Goal: Information Seeking & Learning: Check status

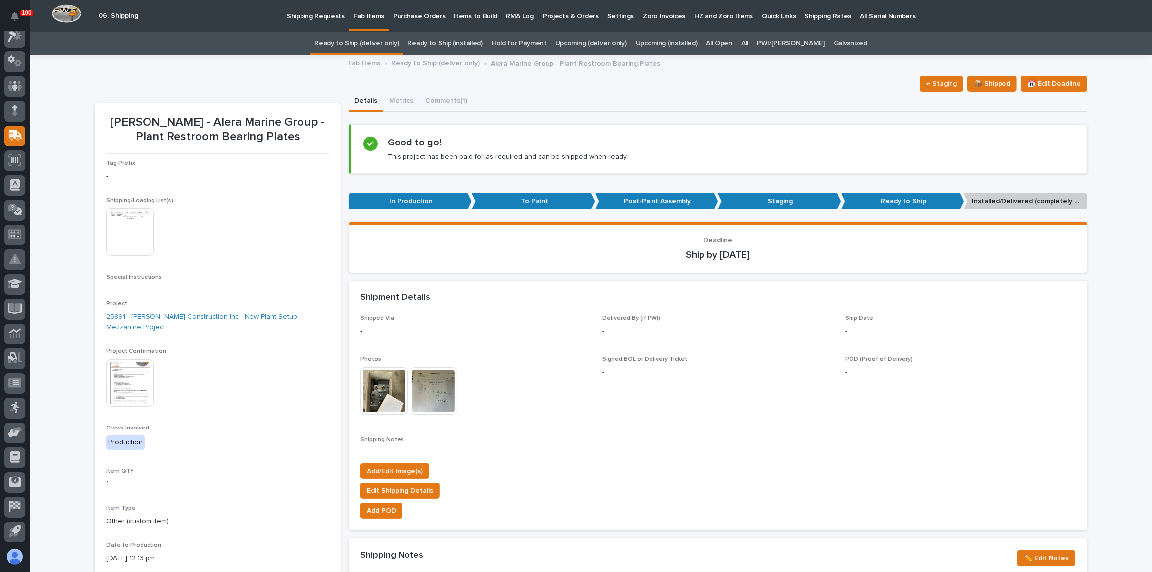
click at [398, 46] on link "Ready to Ship (deliver only)" at bounding box center [356, 43] width 84 height 23
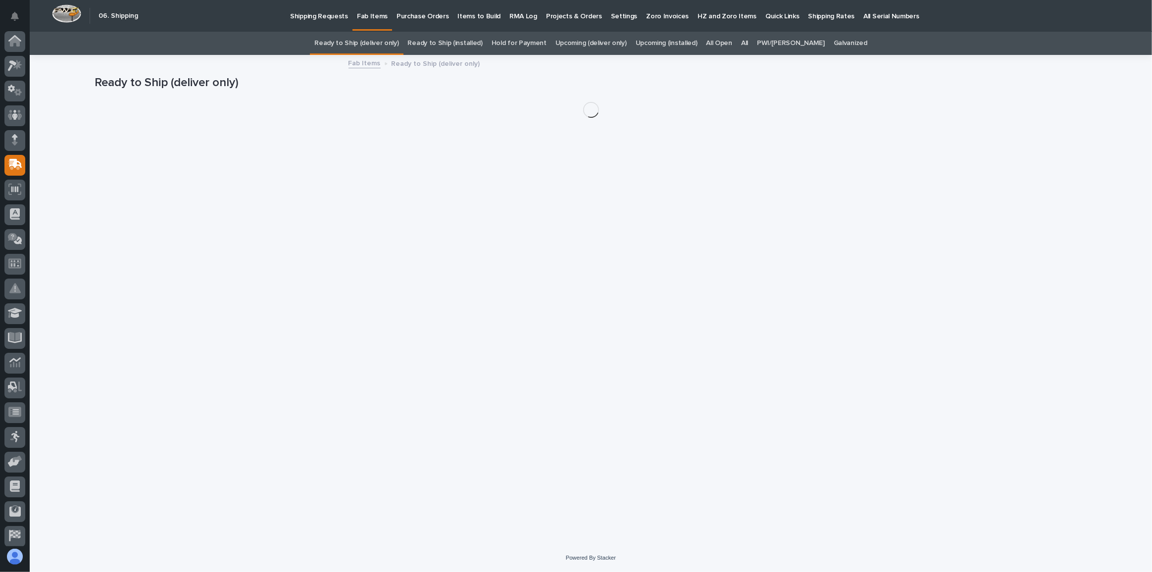
scroll to position [29, 0]
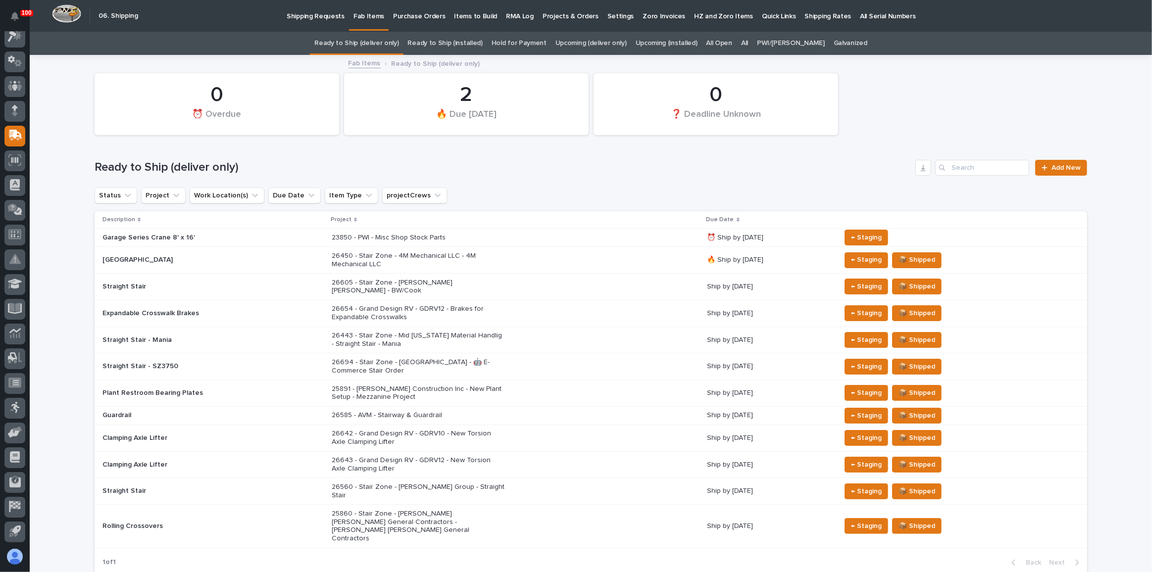
click at [549, 282] on div "26605 - Stair Zone - [PERSON_NAME] [PERSON_NAME] - BW/Cook" at bounding box center [516, 287] width 368 height 25
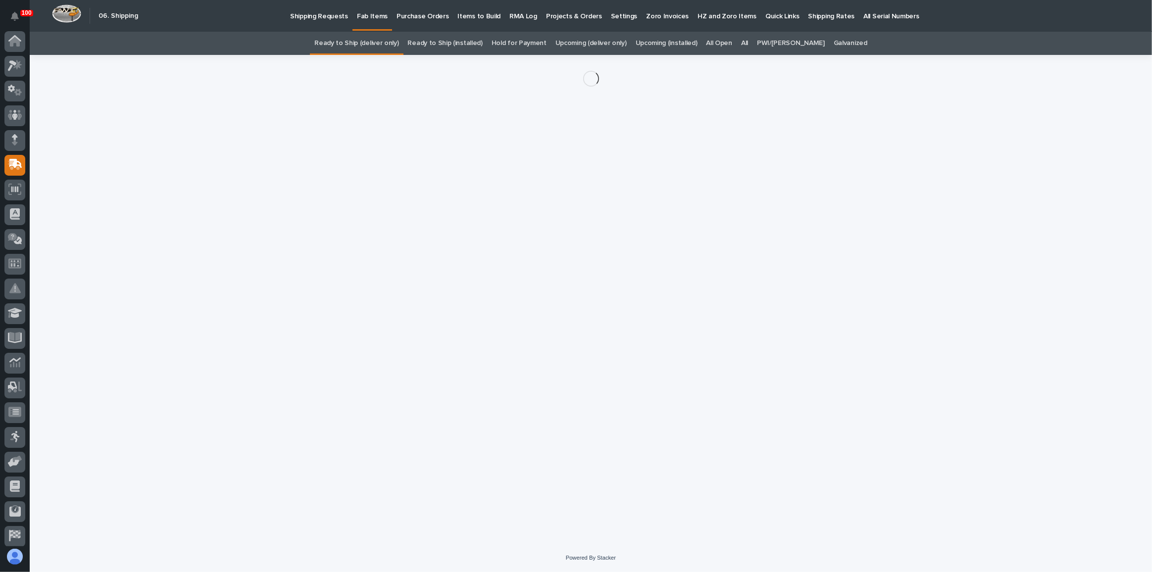
scroll to position [29, 0]
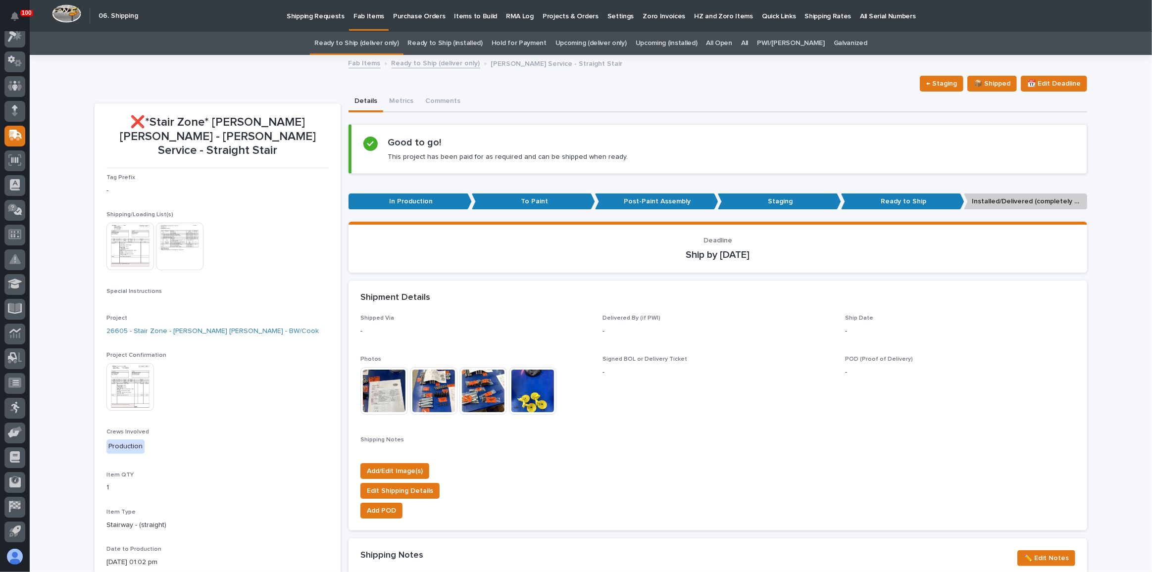
click at [177, 234] on img at bounding box center [180, 247] width 48 height 48
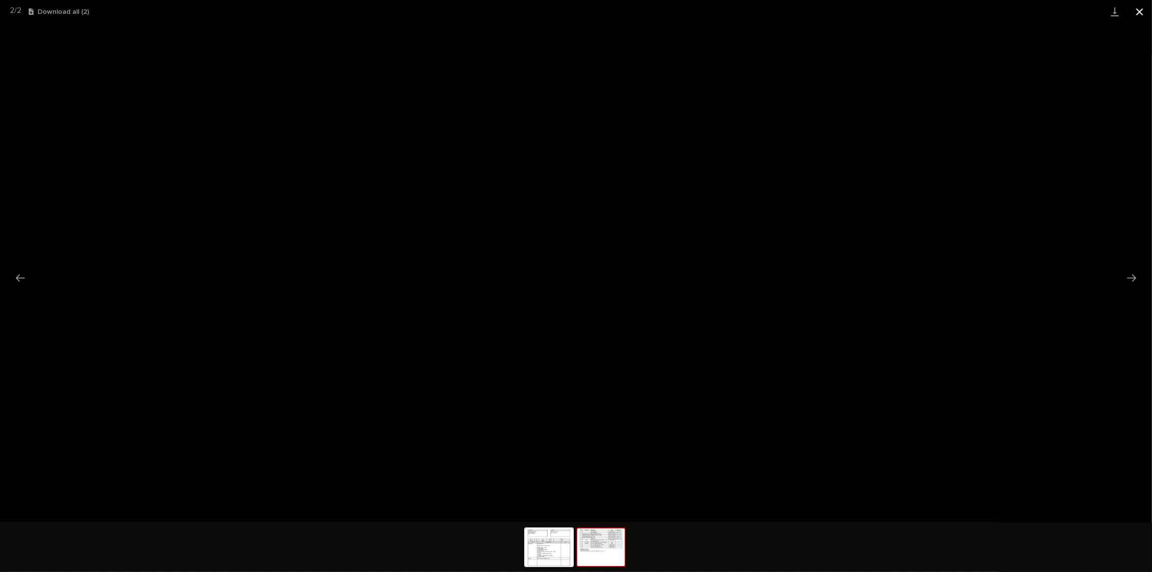
click at [1138, 10] on button "Close gallery" at bounding box center [1139, 11] width 25 height 23
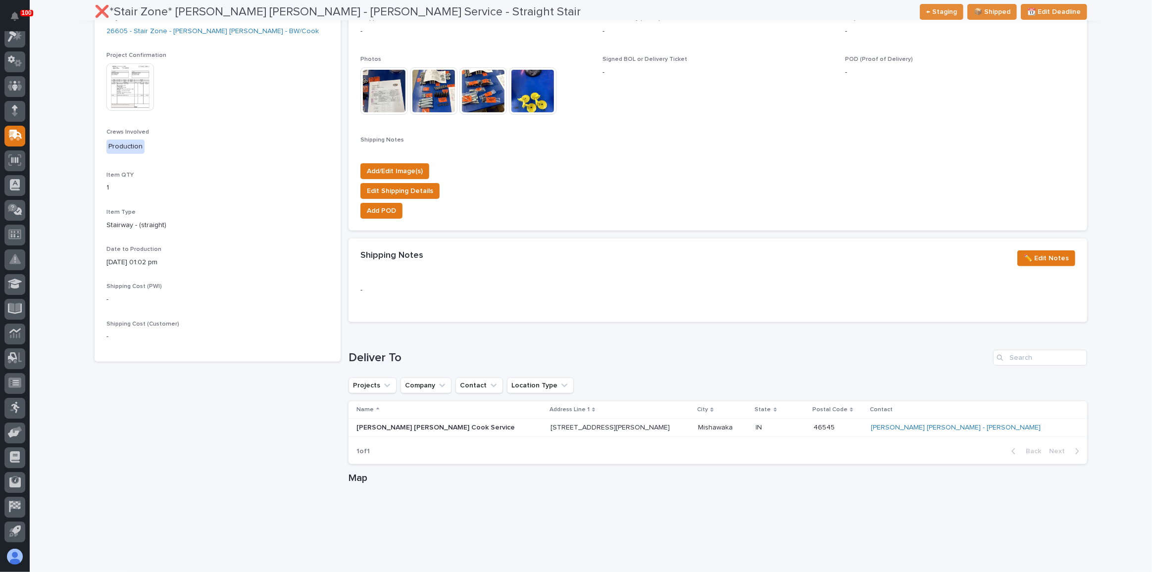
scroll to position [315, 0]
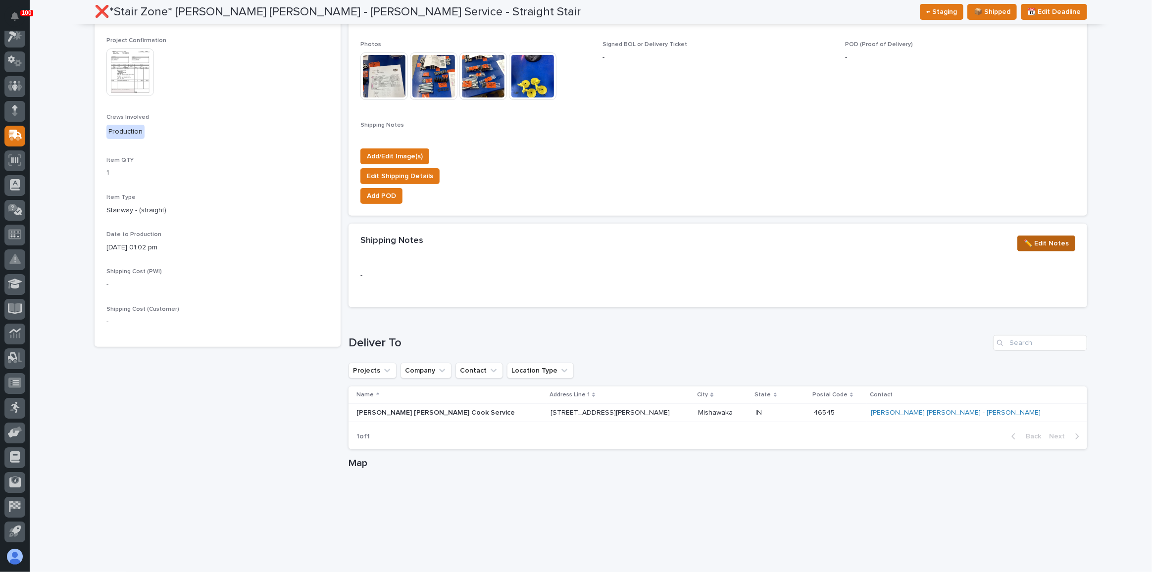
click at [1024, 241] on span "✏️ Edit Notes" at bounding box center [1045, 244] width 45 height 12
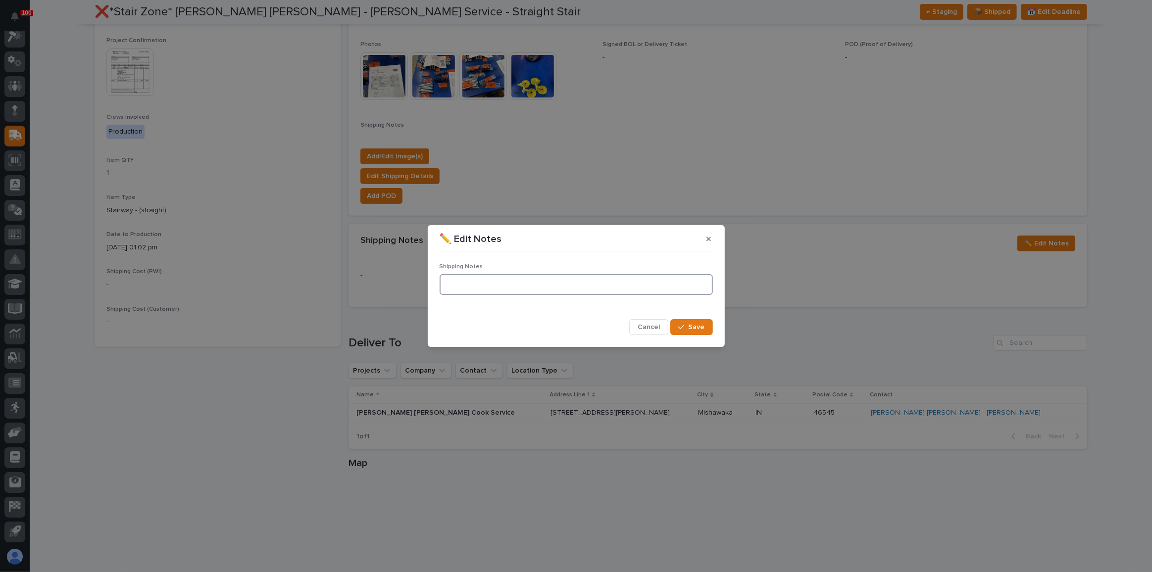
click at [590, 290] on textarea at bounding box center [575, 284] width 273 height 21
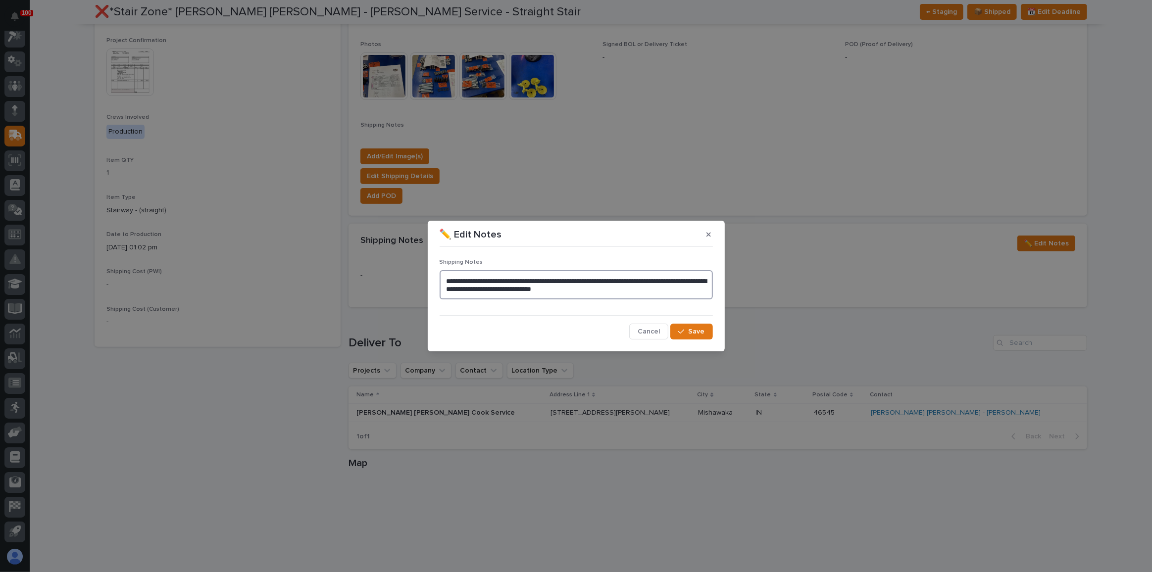
type textarea "**********"
click at [696, 340] on div "**********" at bounding box center [576, 295] width 278 height 94
click at [695, 336] on button "Save" at bounding box center [691, 332] width 42 height 16
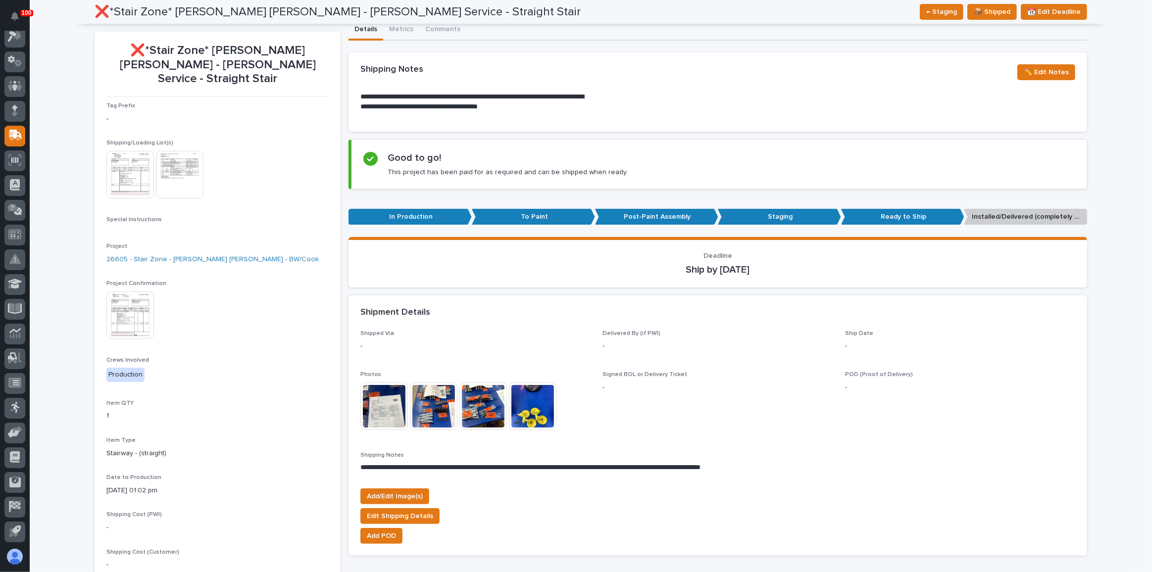
scroll to position [0, 0]
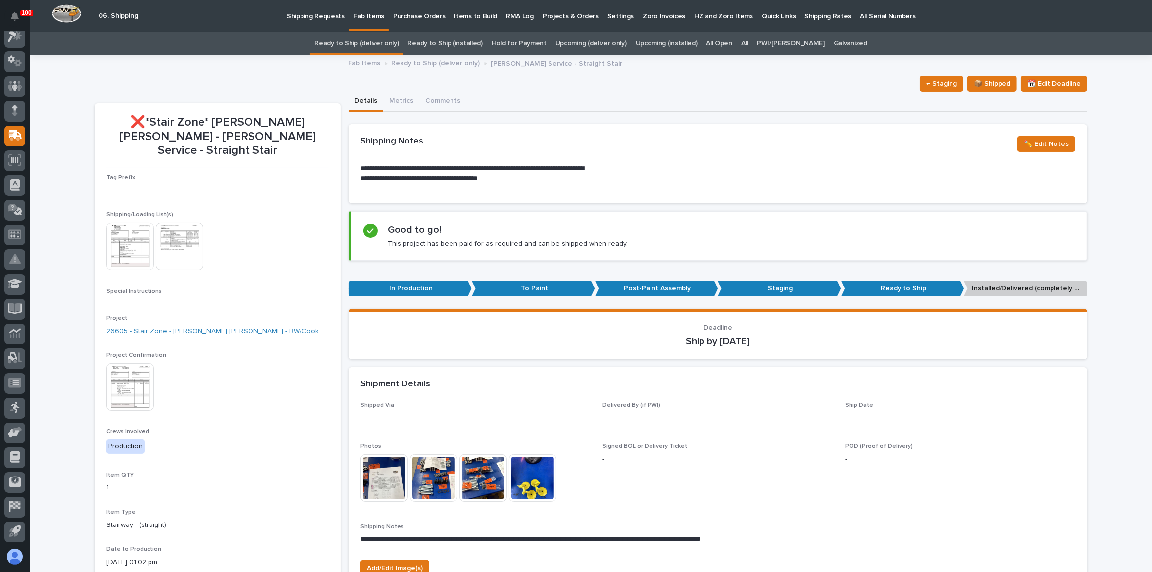
click at [319, 15] on p "Shipping Requests" at bounding box center [316, 10] width 58 height 21
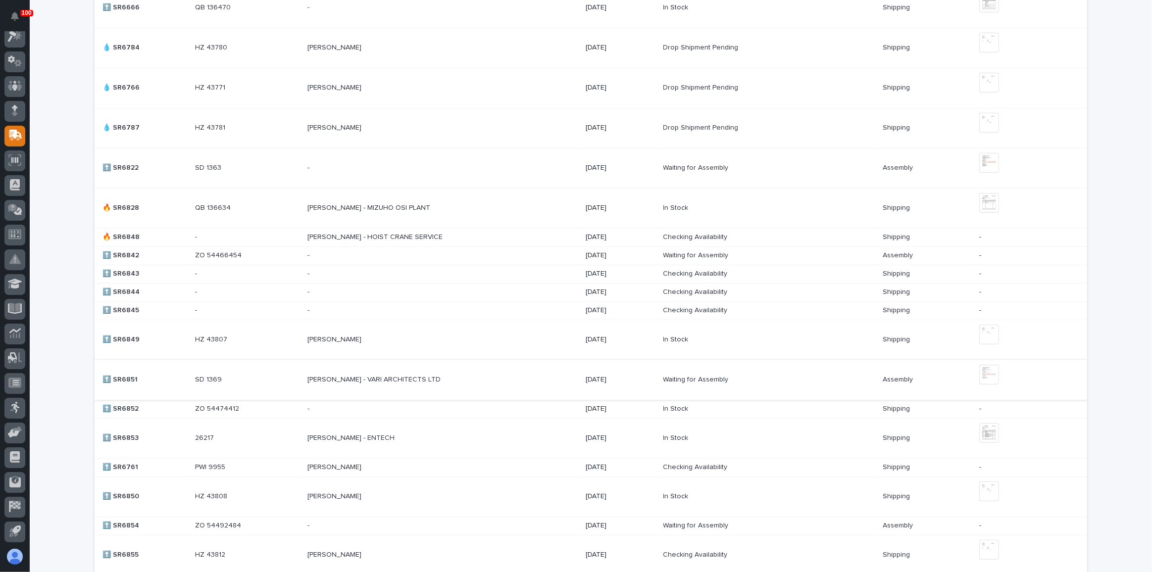
scroll to position [450, 0]
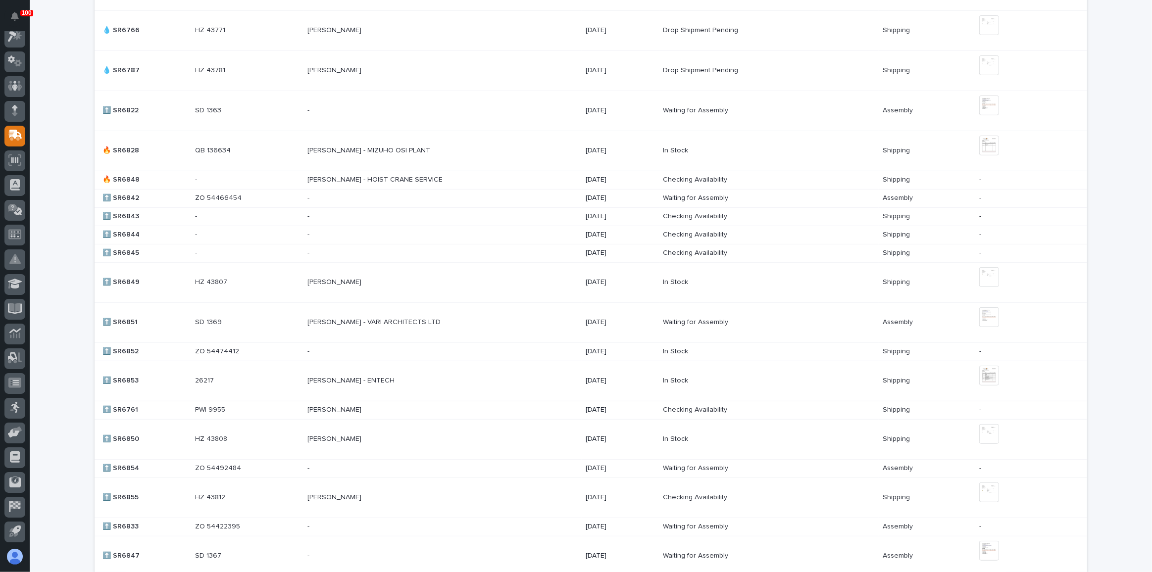
click at [438, 184] on div "[PERSON_NAME] - HOIST CRANE SERVICE [PERSON_NAME] - HOIST CRANE SERVICE" at bounding box center [442, 180] width 270 height 16
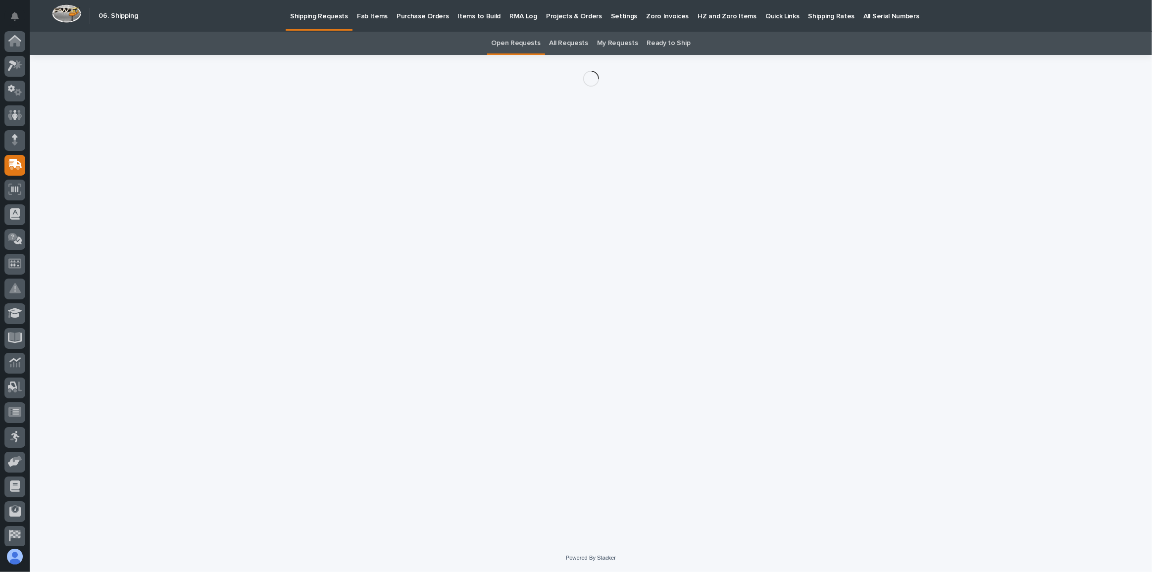
scroll to position [29, 0]
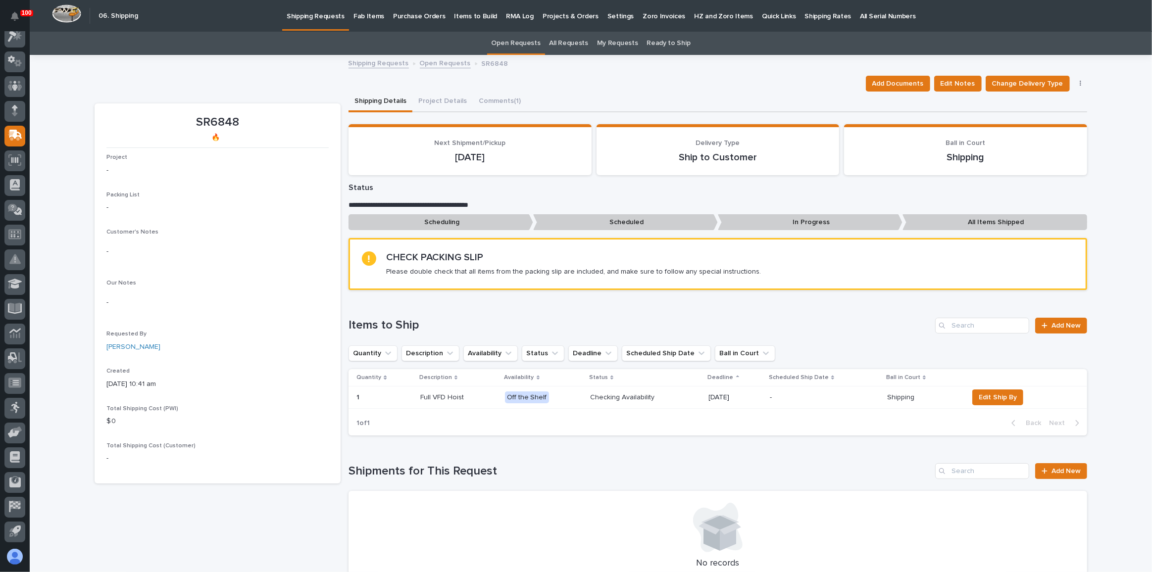
click at [364, 14] on p "Fab Items" at bounding box center [368, 10] width 31 height 21
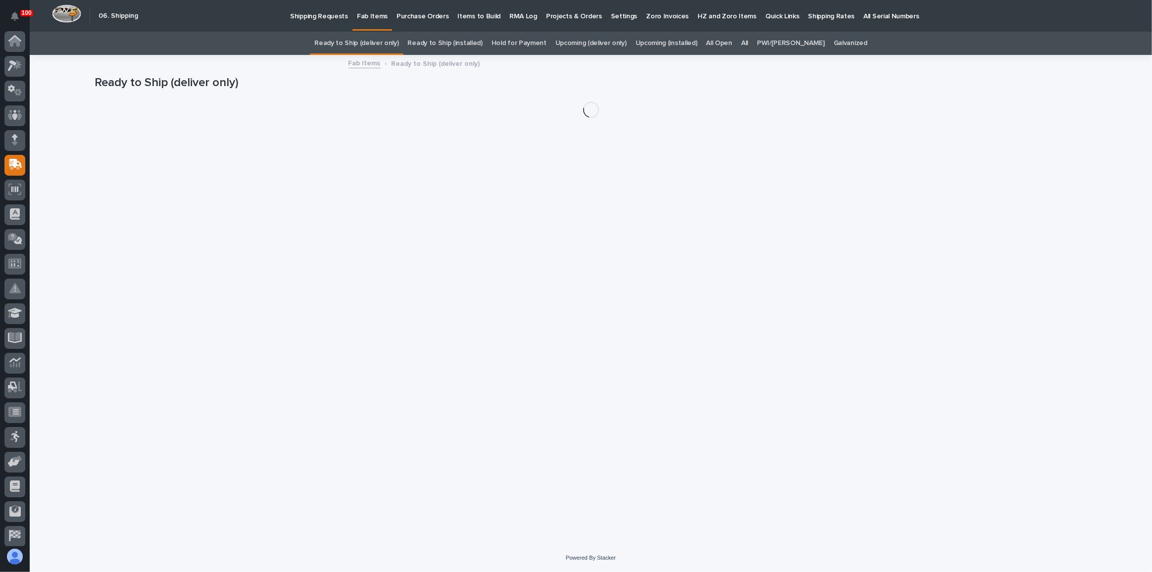
scroll to position [29, 0]
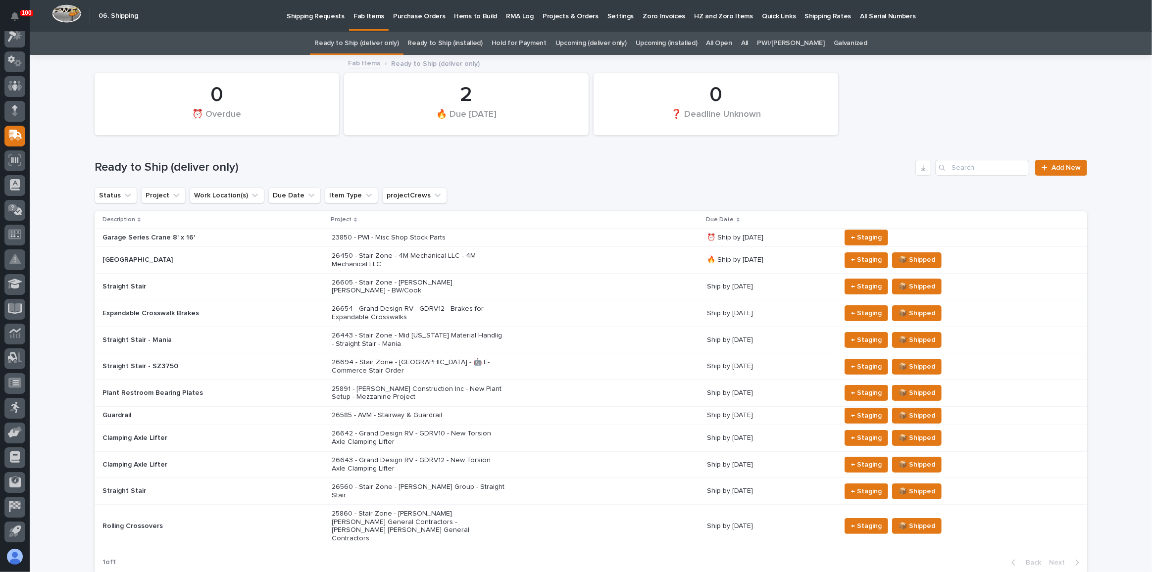
click at [748, 44] on link "All" at bounding box center [744, 43] width 7 height 23
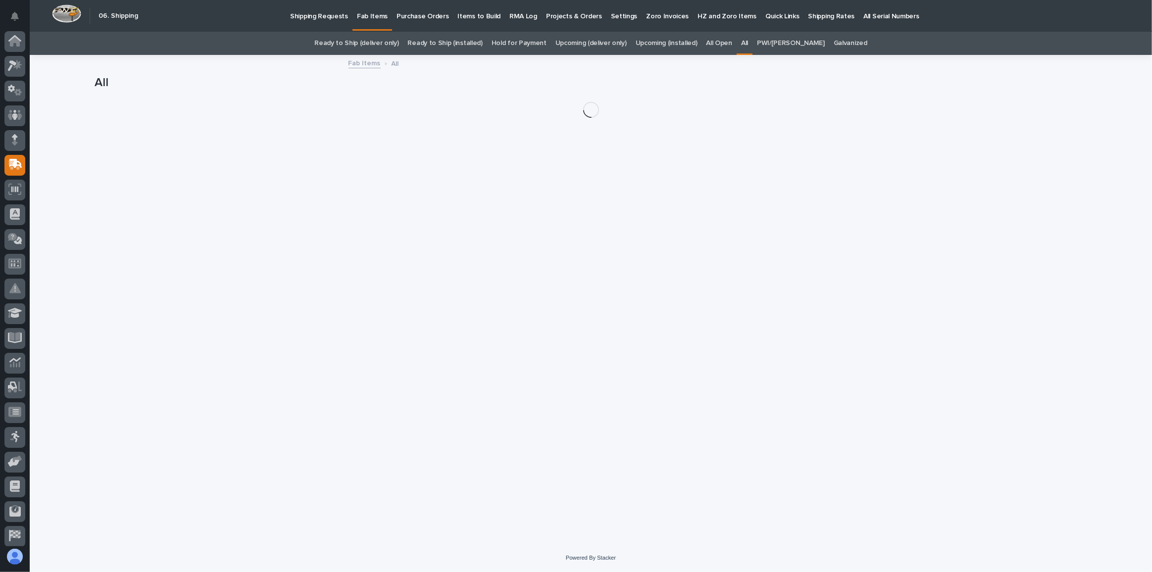
scroll to position [29, 0]
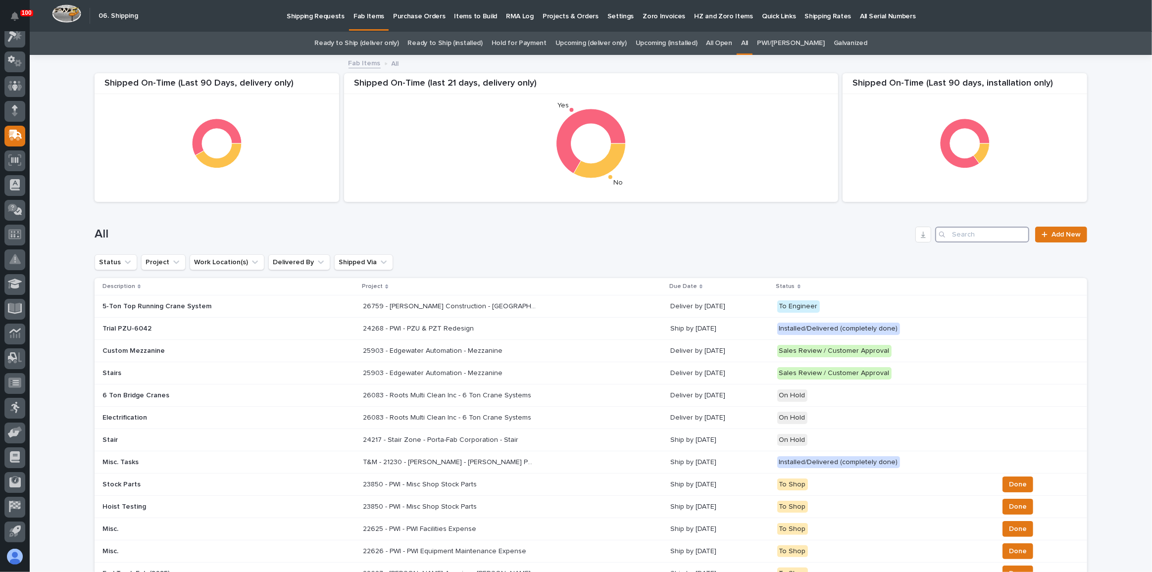
click at [975, 230] on input "Search" at bounding box center [982, 235] width 94 height 16
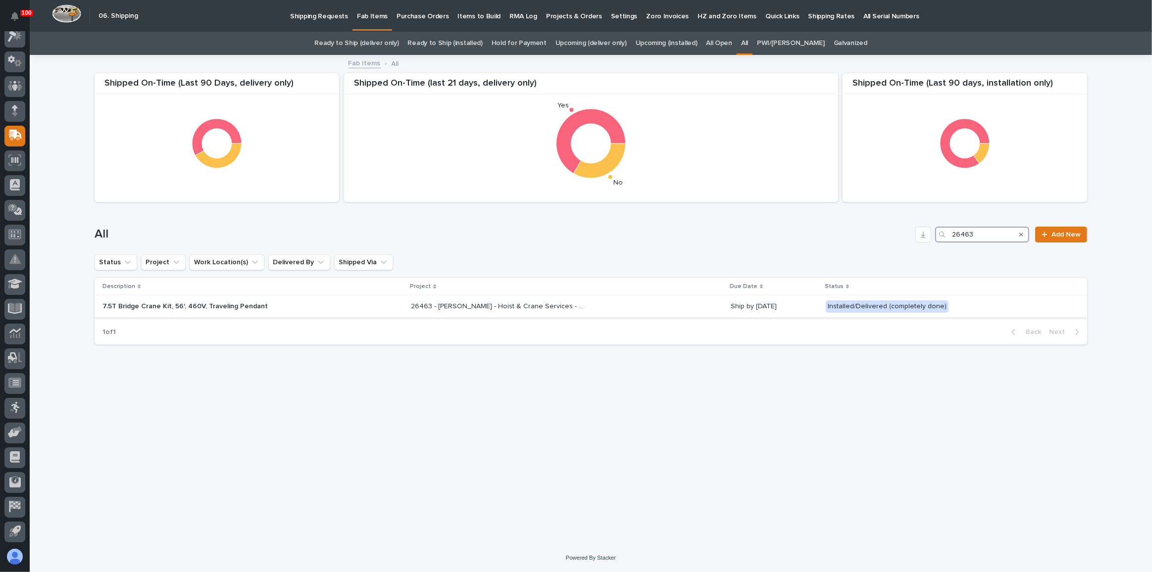
type input "26463"
click at [679, 305] on div "26463 - [PERSON_NAME] - Hoist & Crane Services - SGTR7.5 bridge crane kit, 56',…" at bounding box center [566, 306] width 311 height 16
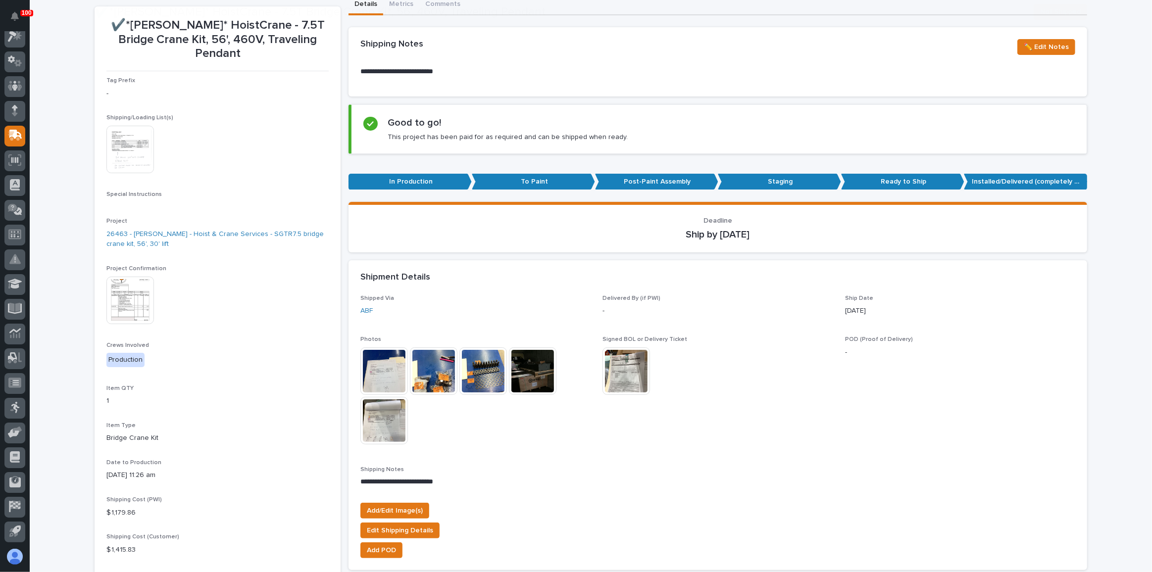
scroll to position [135, 0]
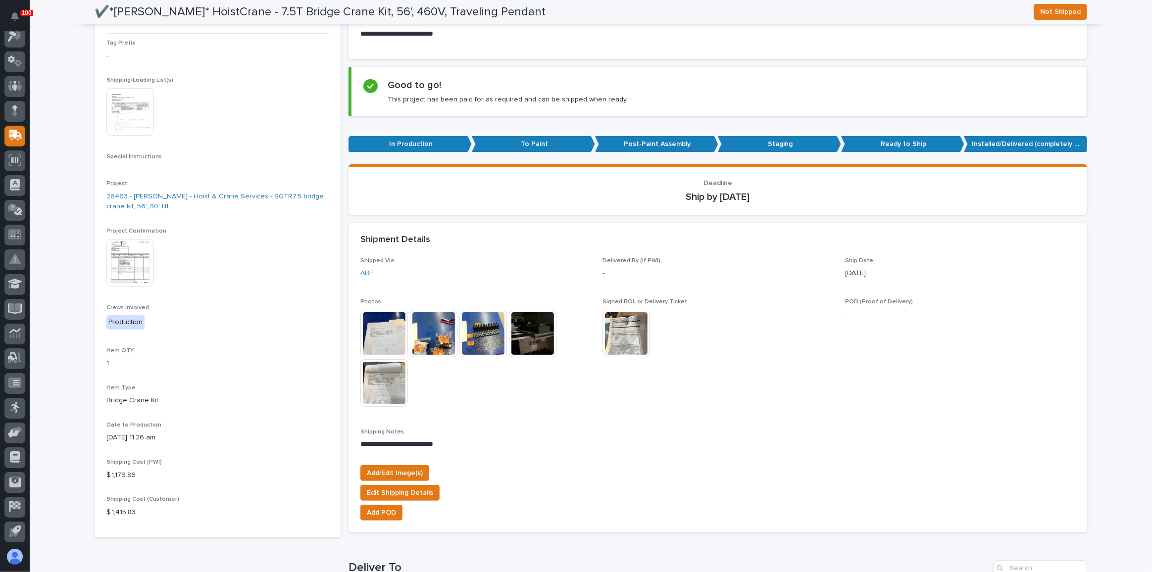
click at [515, 335] on img at bounding box center [533, 334] width 48 height 48
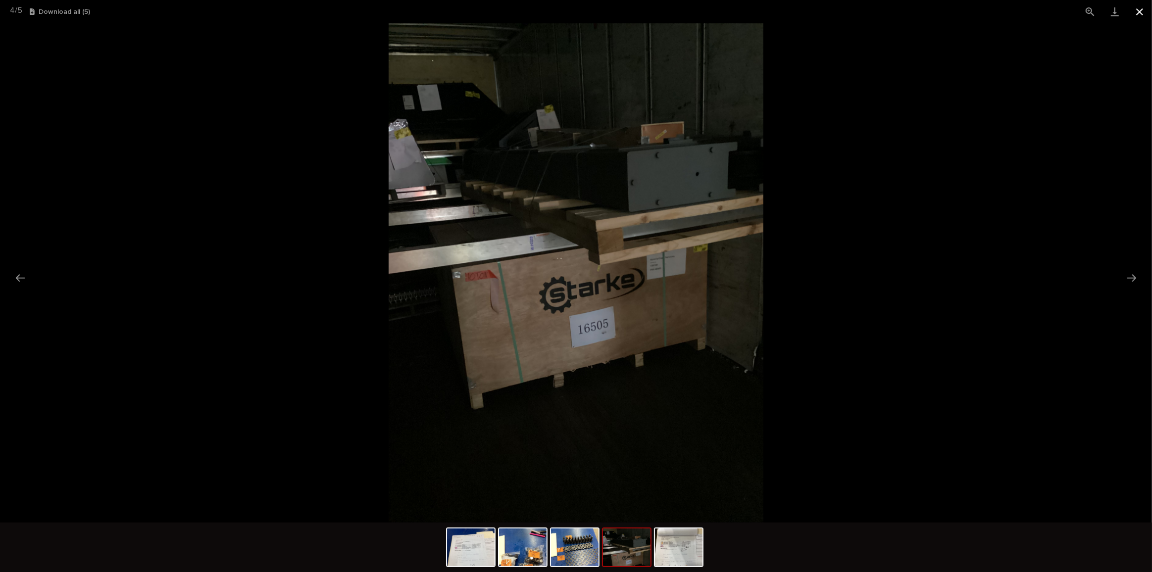
click at [1146, 16] on button "Close gallery" at bounding box center [1139, 11] width 25 height 23
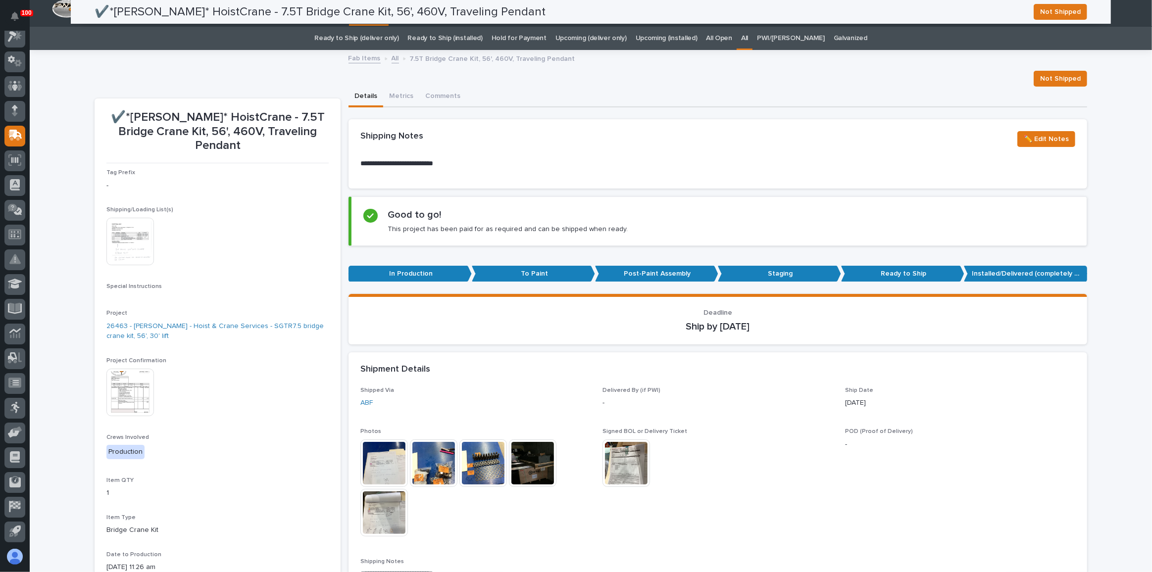
scroll to position [0, 0]
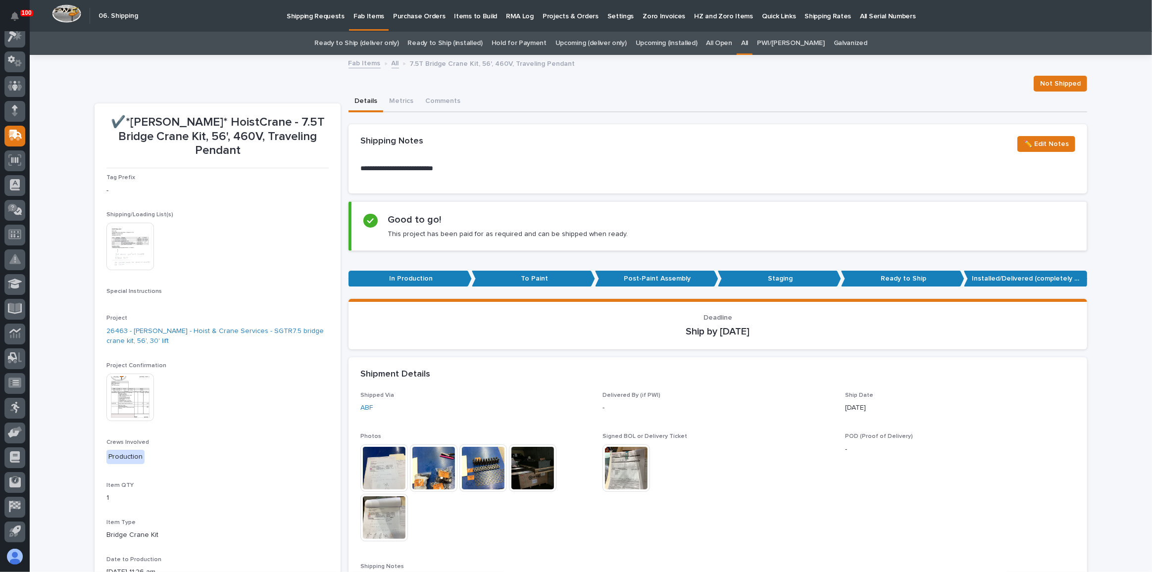
click at [300, 20] on p "Shipping Requests" at bounding box center [316, 10] width 58 height 21
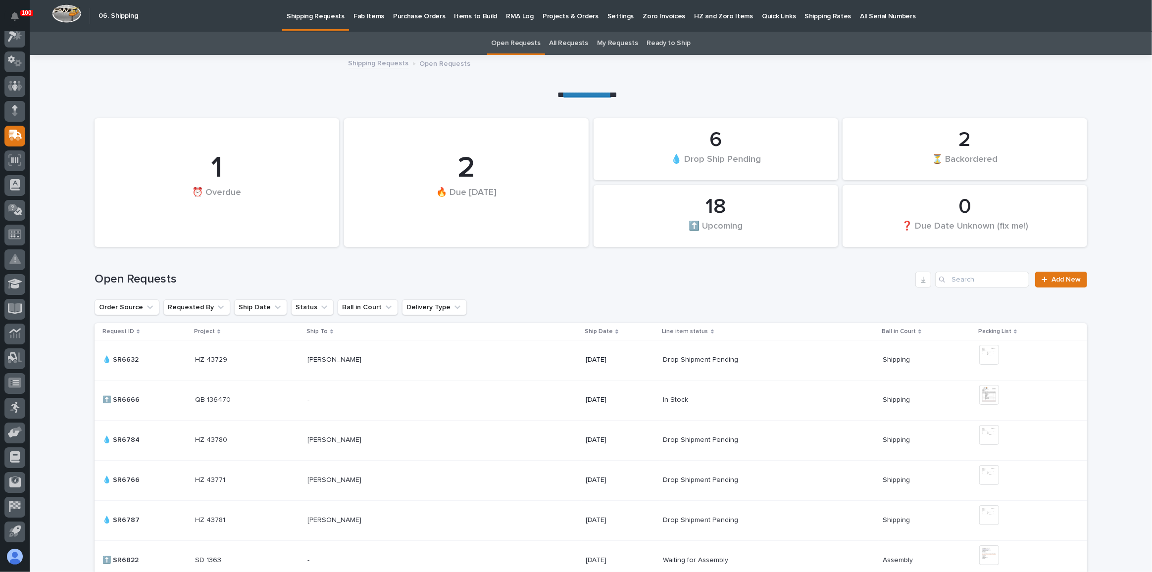
click at [360, 11] on p "Fab Items" at bounding box center [368, 10] width 31 height 21
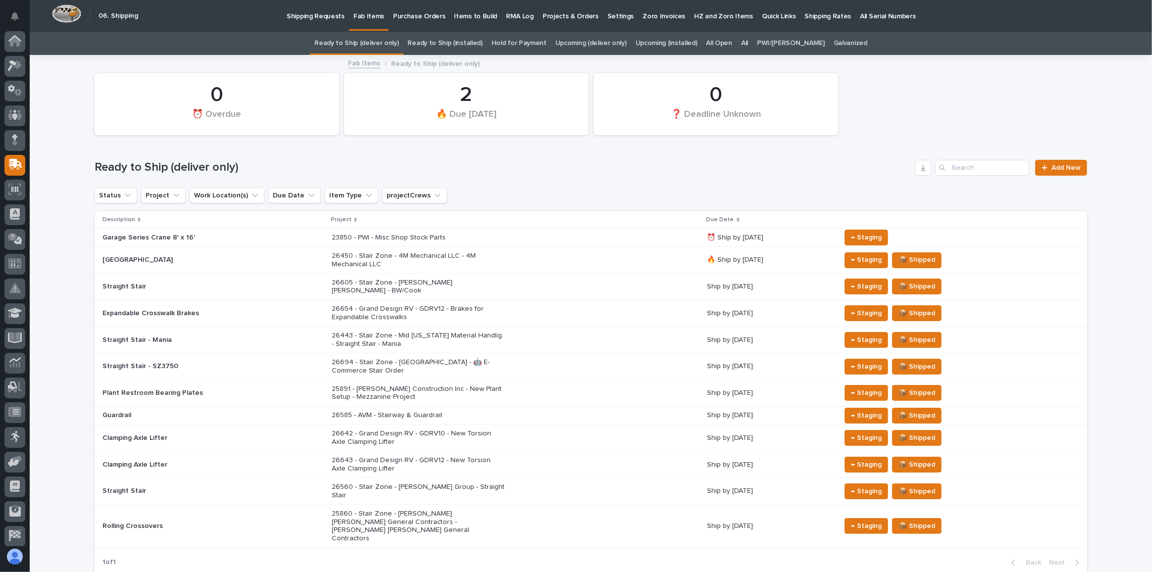
scroll to position [29, 0]
click at [603, 44] on link "Upcoming (deliver only)" at bounding box center [590, 43] width 71 height 23
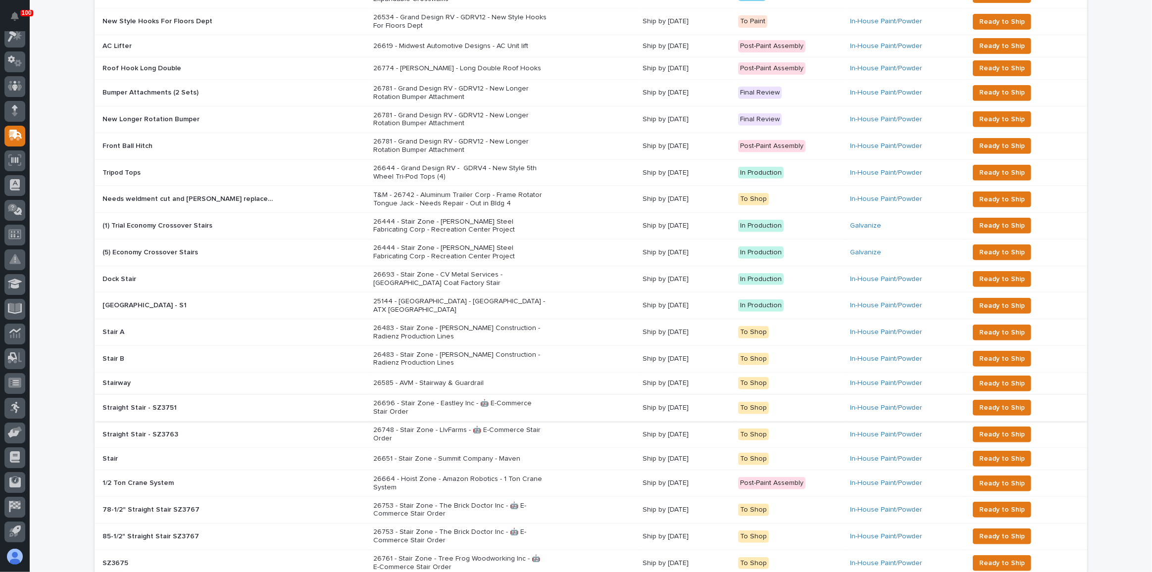
scroll to position [450, 0]
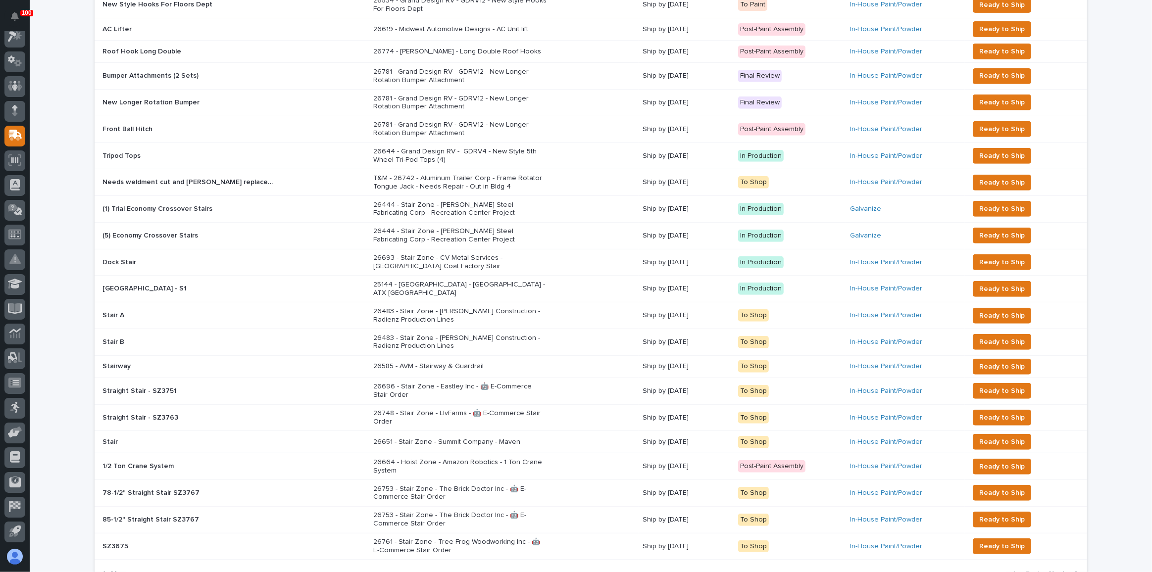
click at [587, 454] on div "26664 - Hoist Zone - Amazon Robotics - 1 Ton Crane System" at bounding box center [503, 466] width 261 height 25
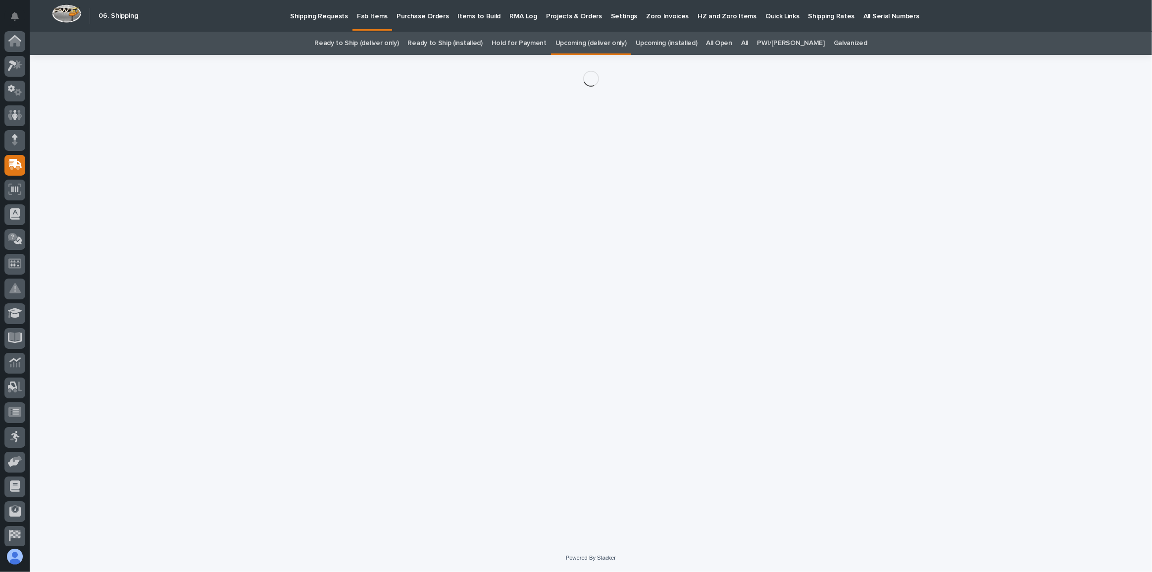
scroll to position [29, 0]
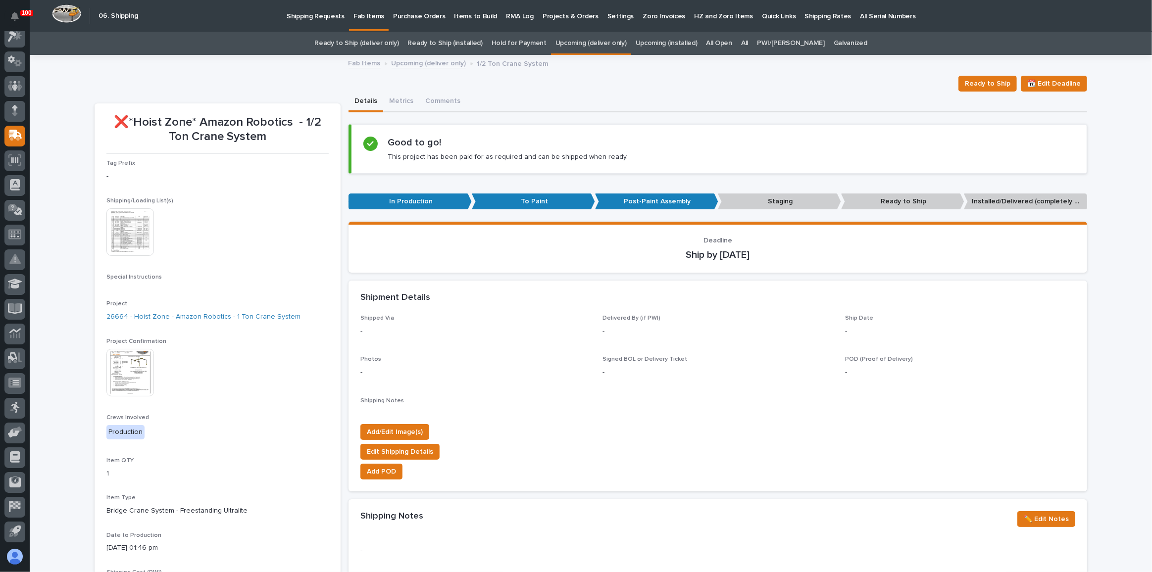
click at [114, 240] on img at bounding box center [130, 232] width 48 height 48
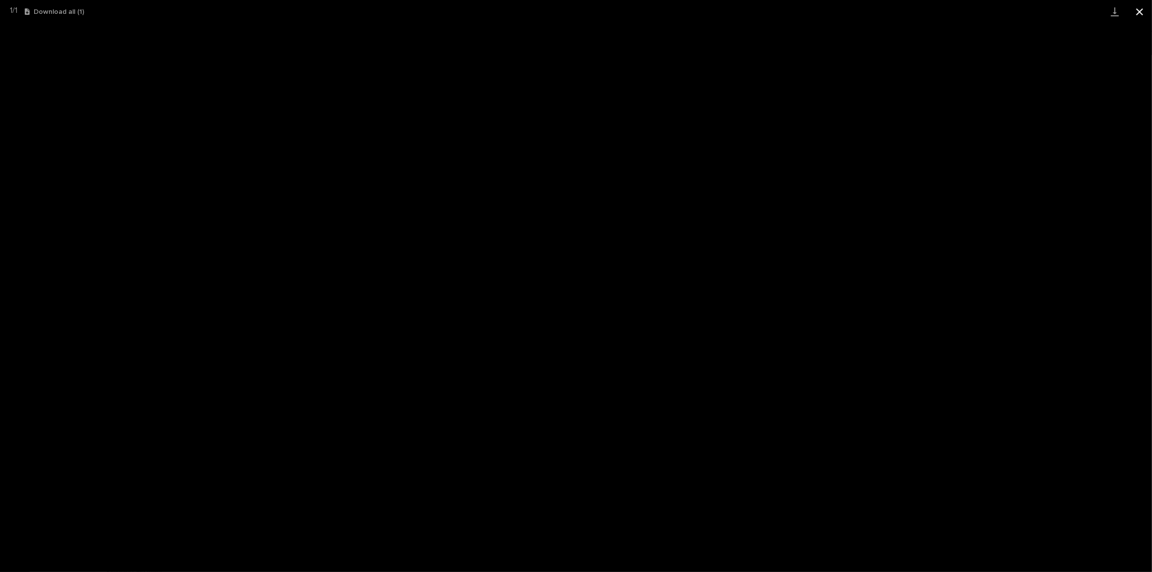
click at [1139, 10] on button "Close gallery" at bounding box center [1139, 11] width 25 height 23
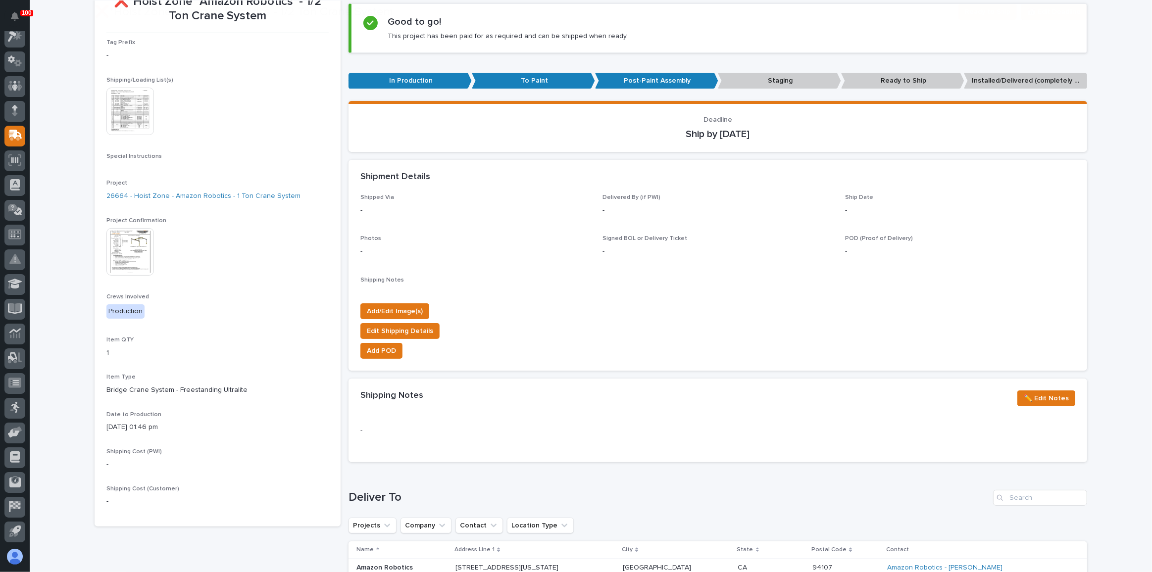
scroll to position [180, 0]
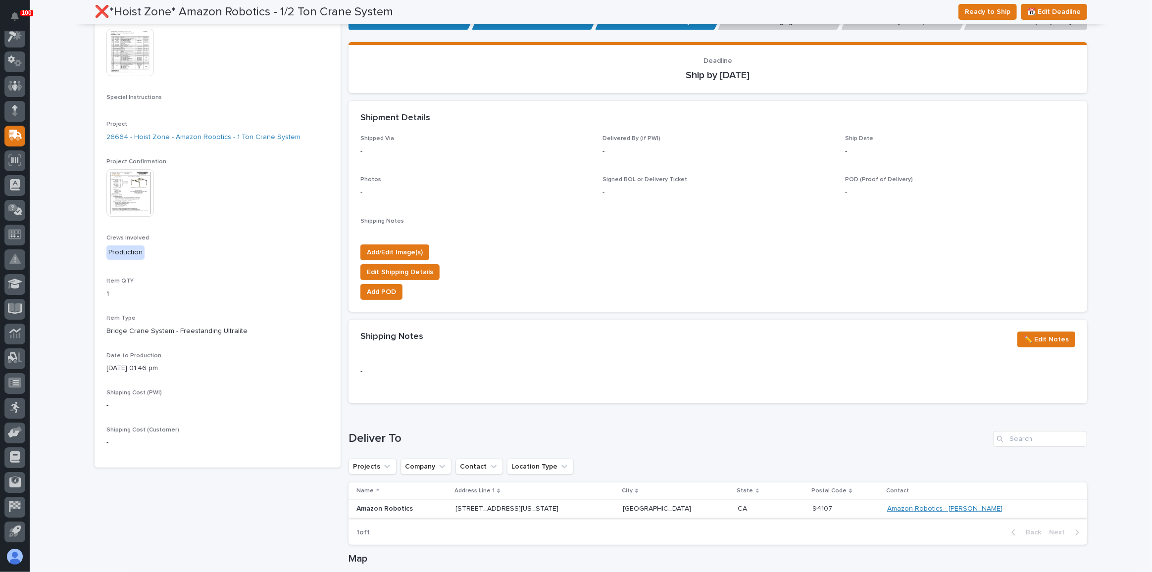
click at [945, 508] on link "Amazon Robotics - [PERSON_NAME]" at bounding box center [944, 509] width 115 height 8
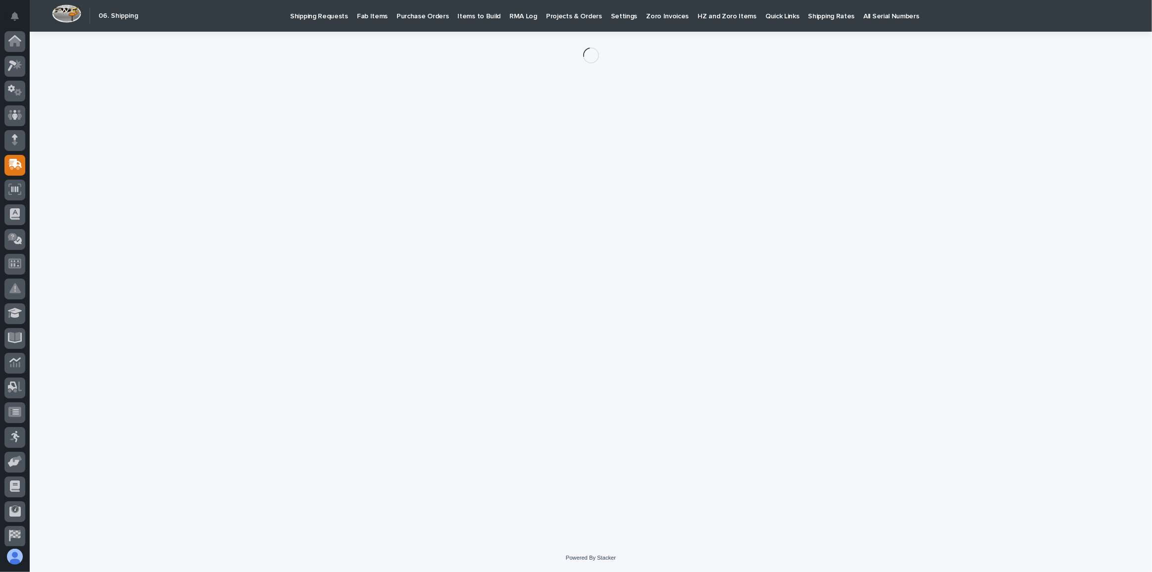
scroll to position [29, 0]
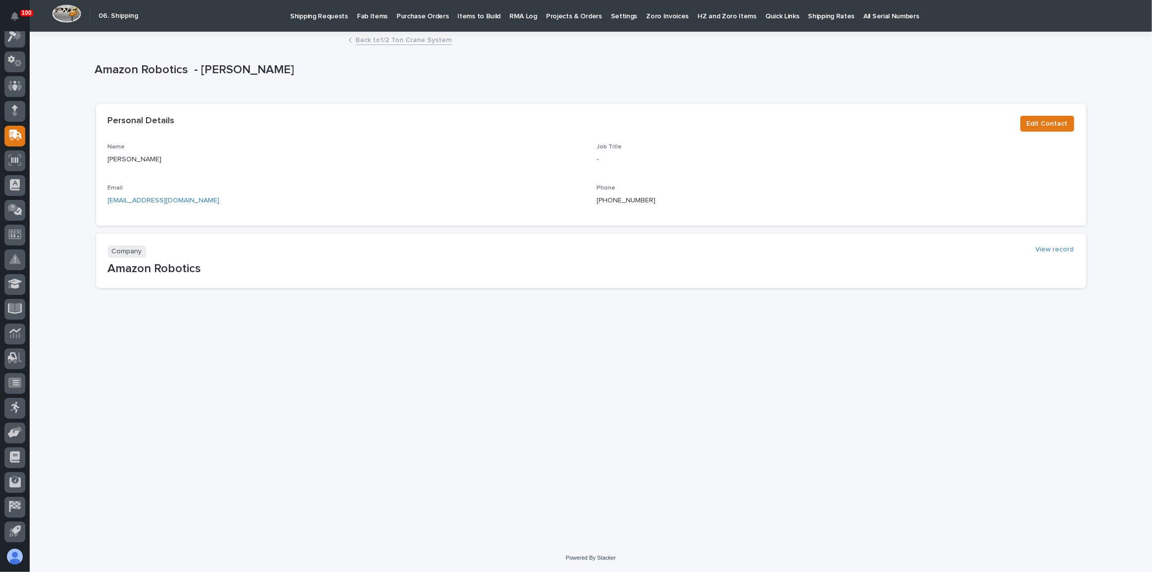
click at [396, 41] on link "Back to 1/2 Ton Crane System" at bounding box center [404, 39] width 96 height 11
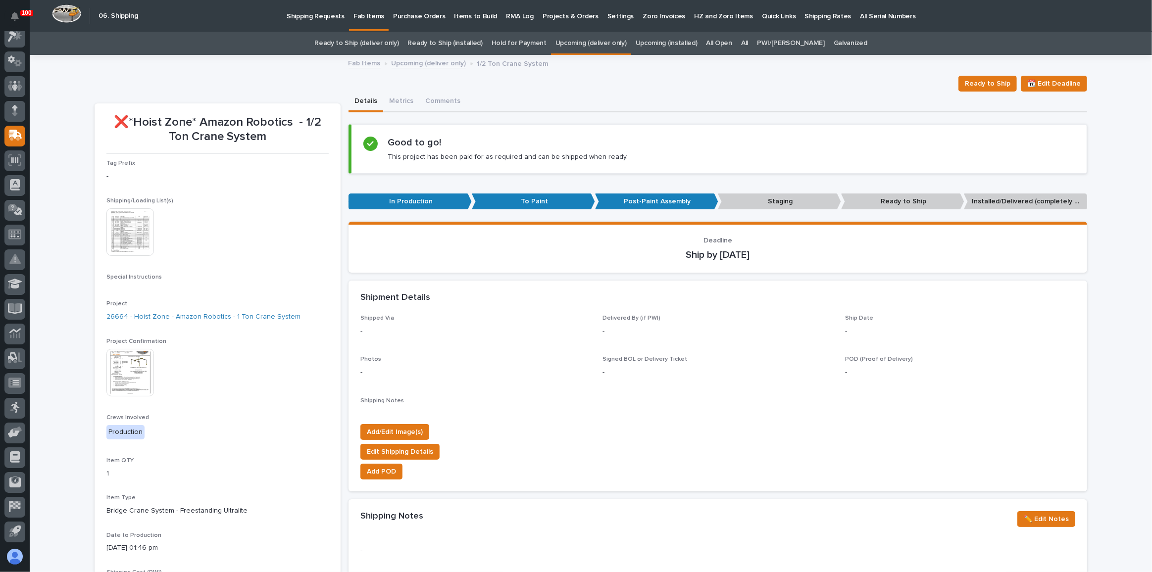
click at [918, 394] on div "Shipped Via - Delivered By (if PWI) - Ship Date - Photos - Signed BOL or Delive…" at bounding box center [717, 365] width 715 height 101
click at [371, 38] on link "Ready to Ship (deliver only)" at bounding box center [356, 43] width 84 height 23
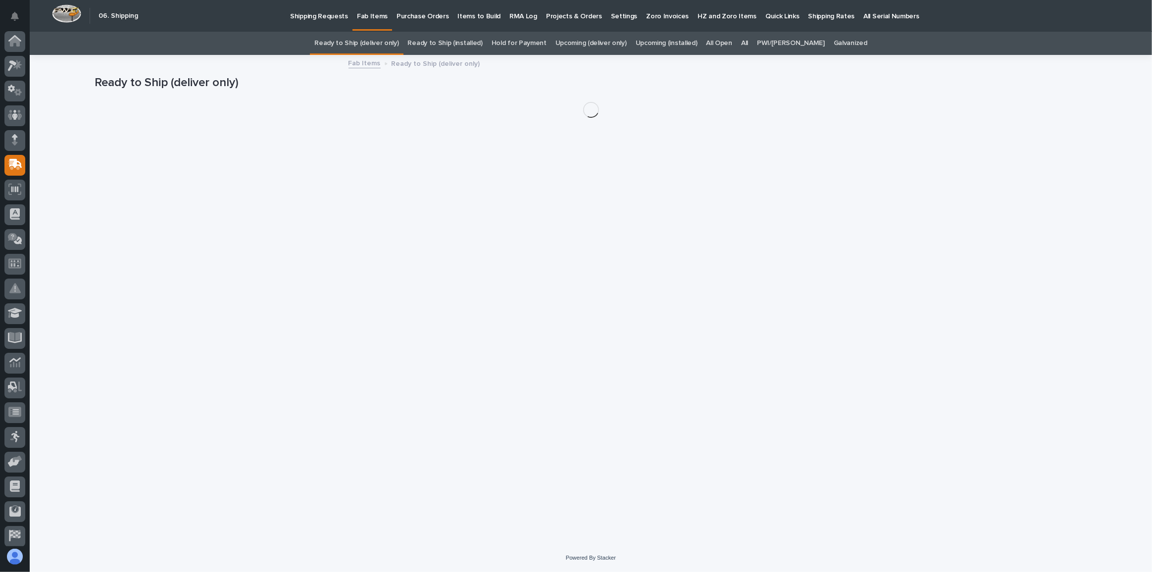
scroll to position [29, 0]
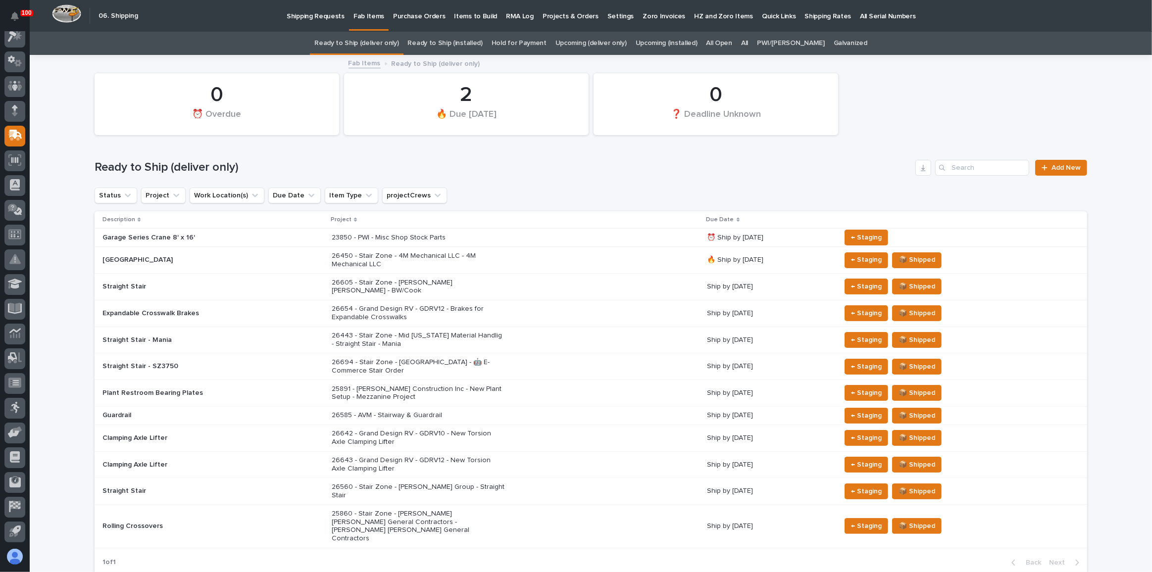
click at [485, 257] on p "26450 - Stair Zone - 4M Mechanical LLC - 4M Mechanical LLC" at bounding box center [418, 260] width 173 height 17
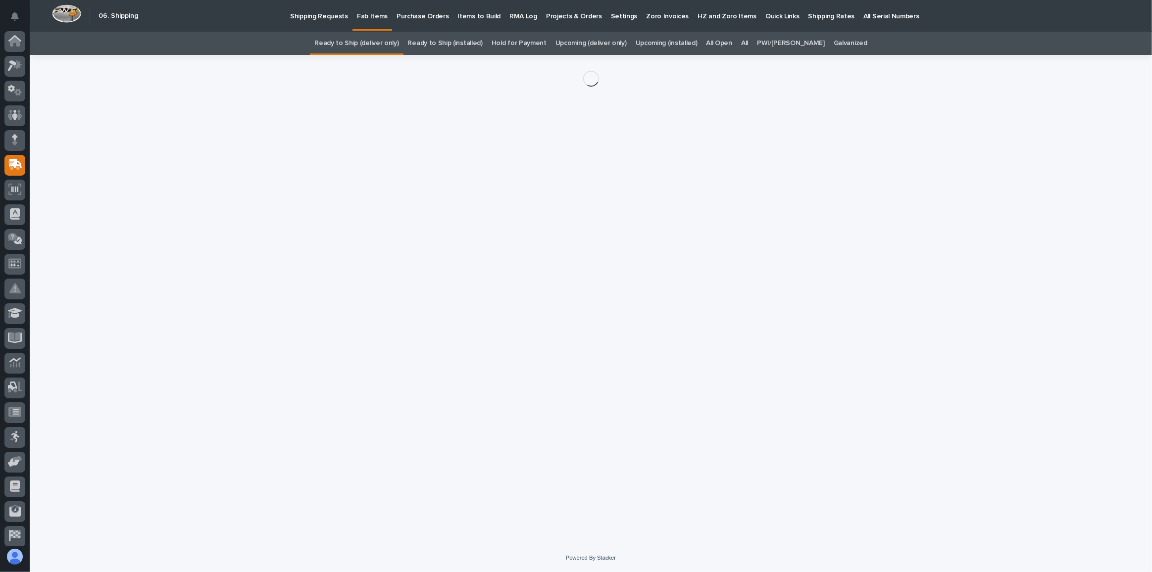
scroll to position [29, 0]
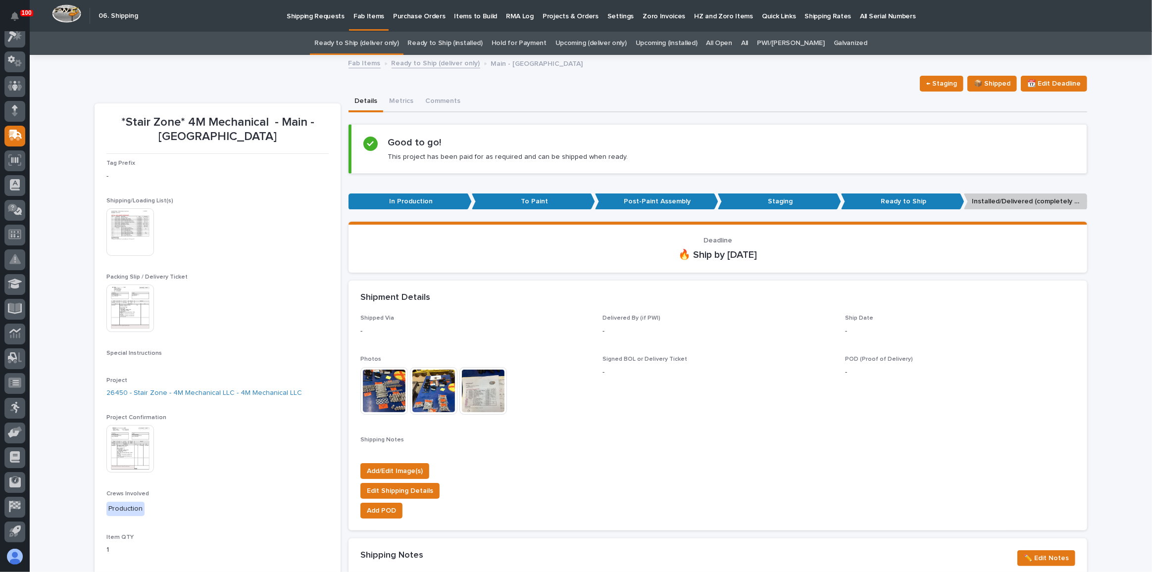
click at [106, 304] on img at bounding box center [130, 309] width 48 height 48
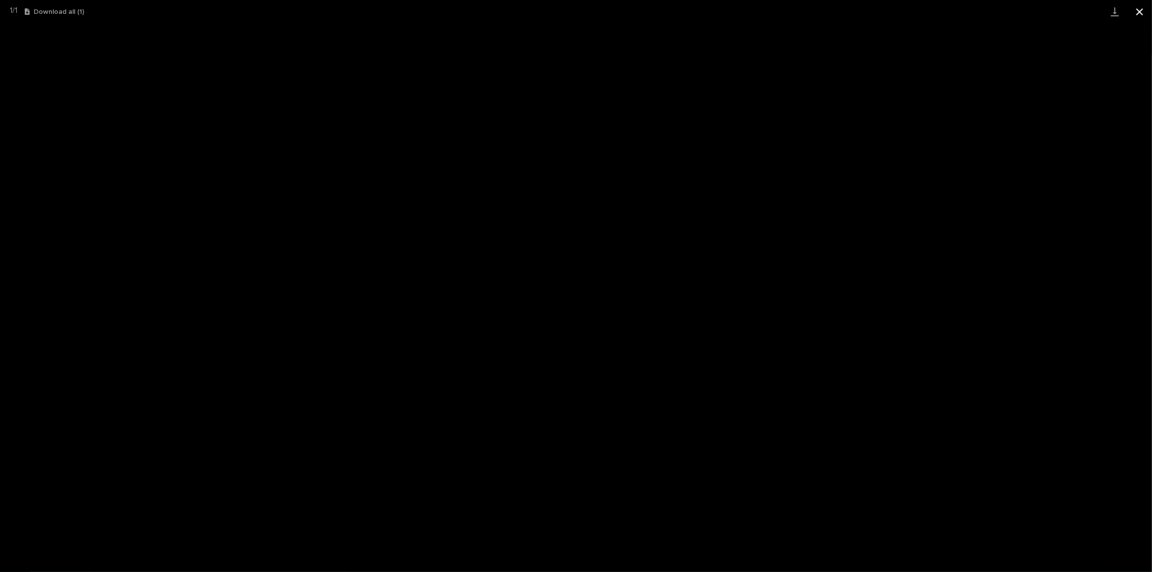
click at [1141, 14] on button "Close gallery" at bounding box center [1139, 11] width 25 height 23
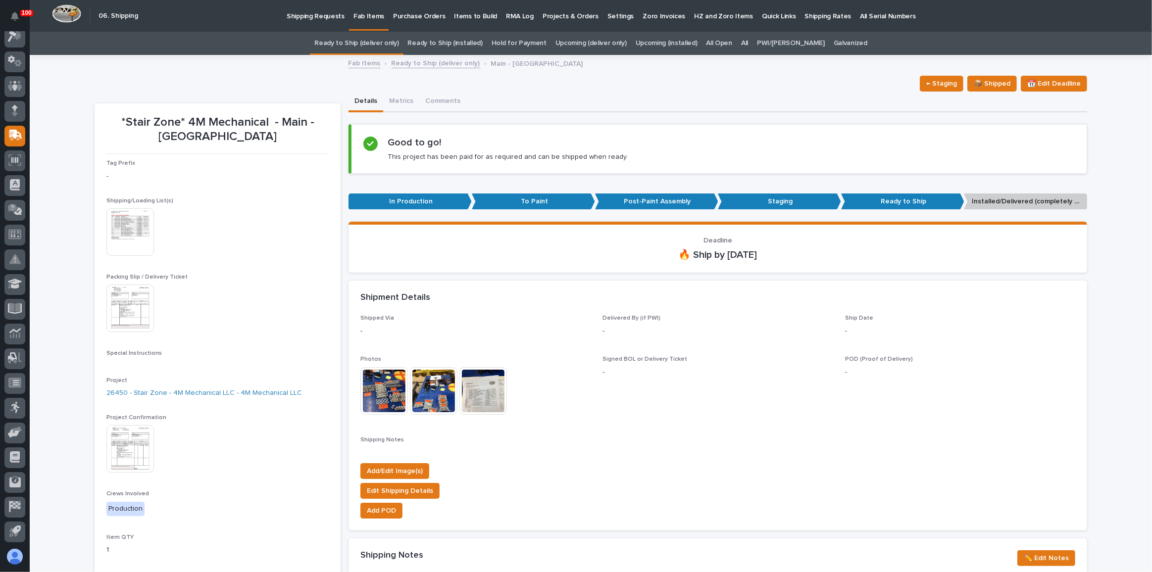
click at [398, 46] on link "Ready to Ship (deliver only)" at bounding box center [356, 43] width 84 height 23
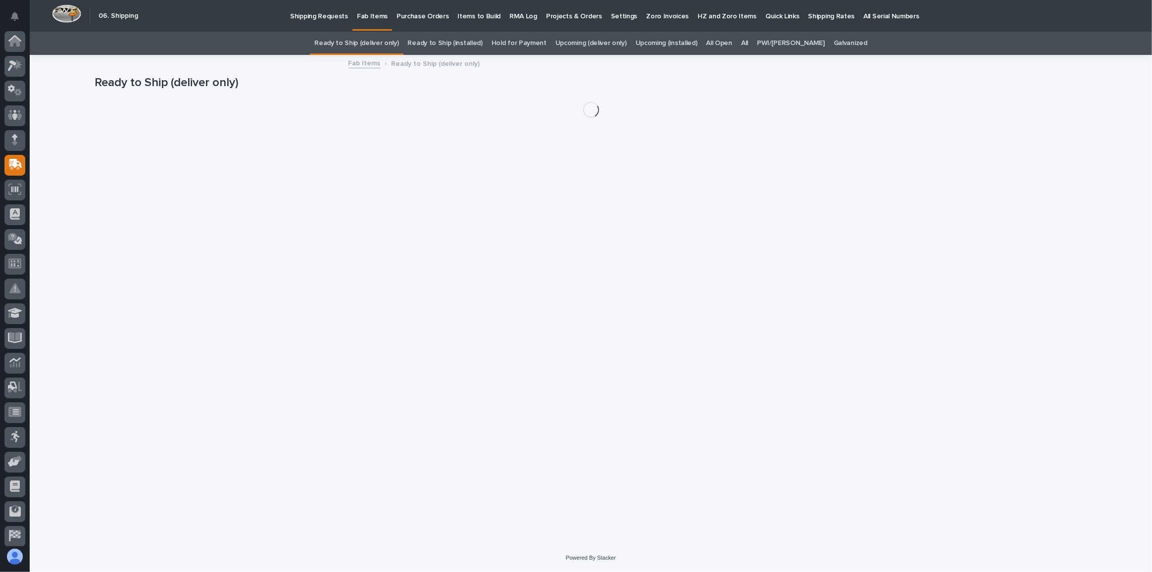
scroll to position [29, 0]
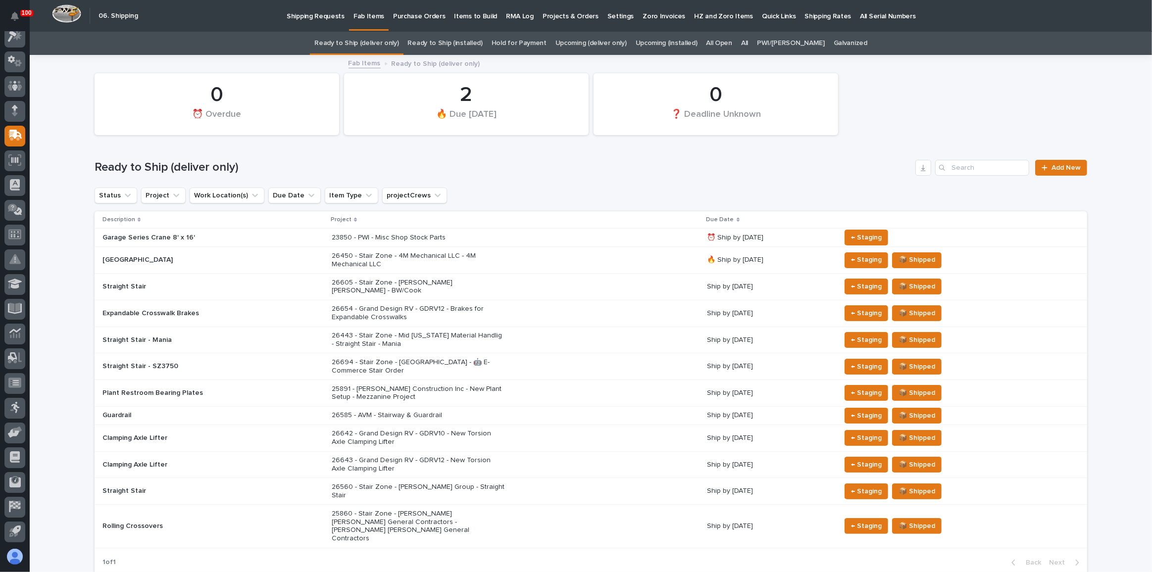
click at [597, 38] on link "Upcoming (deliver only)" at bounding box center [590, 43] width 71 height 23
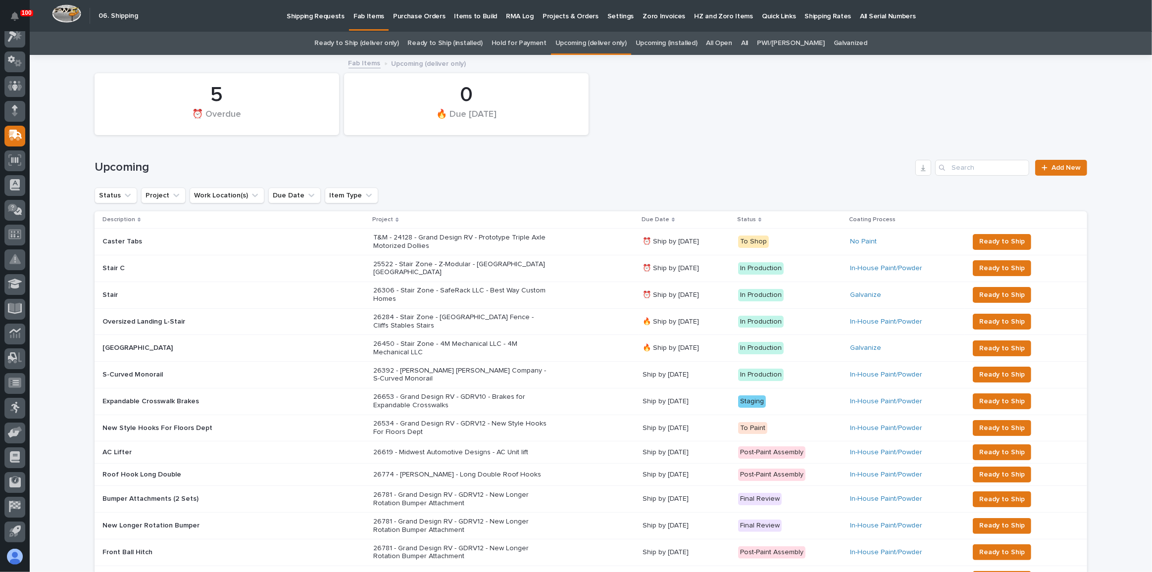
click at [368, 43] on link "Ready to Ship (deliver only)" at bounding box center [356, 43] width 84 height 23
